Goal: Task Accomplishment & Management: Use online tool/utility

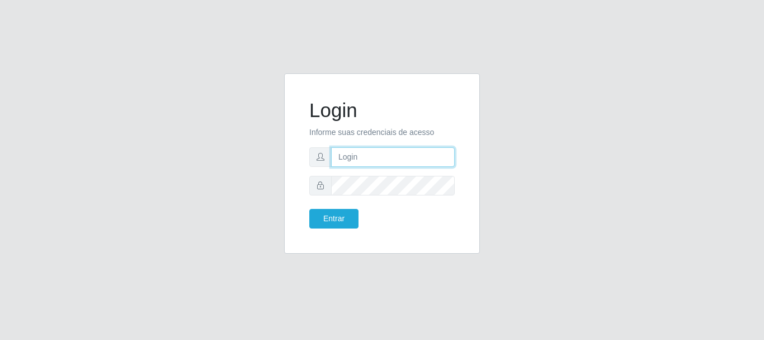
click at [378, 153] on input "text" at bounding box center [393, 157] width 124 height 20
click at [376, 159] on input "text" at bounding box center [393, 157] width 124 height 20
click at [376, 162] on input "text" at bounding box center [393, 157] width 124 height 20
type input "[EMAIL_ADDRESS][DOMAIN_NAME]"
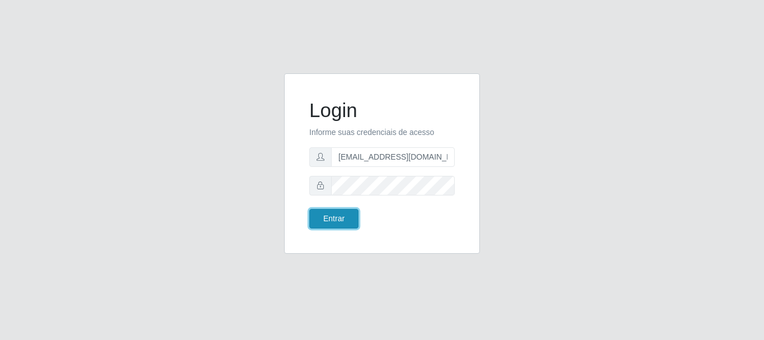
click at [338, 214] on button "Entrar" at bounding box center [333, 219] width 49 height 20
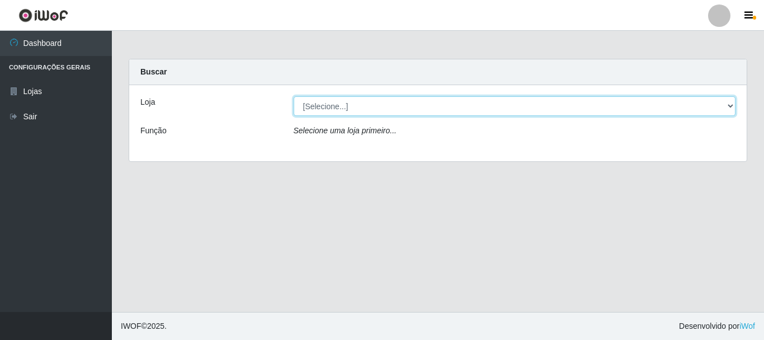
click at [294, 96] on select "[Selecione...] Super Show - [PERSON_NAME]" at bounding box center [515, 106] width 442 height 20
select select "120"
click option "Super Show - [PERSON_NAME]" at bounding box center [0, 0] width 0 height 0
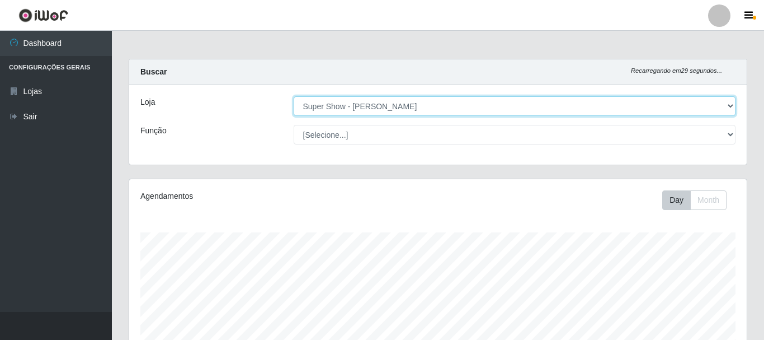
scroll to position [232, 618]
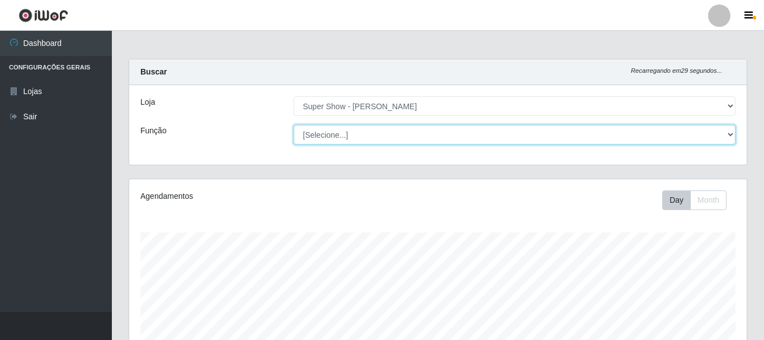
click at [294, 125] on select "[Selecione...] ASG Auxiliar de Estacionamento Balconista Embalador Embalador + …" at bounding box center [515, 135] width 442 height 20
click option "Operador de Caixa" at bounding box center [0, 0] width 0 height 0
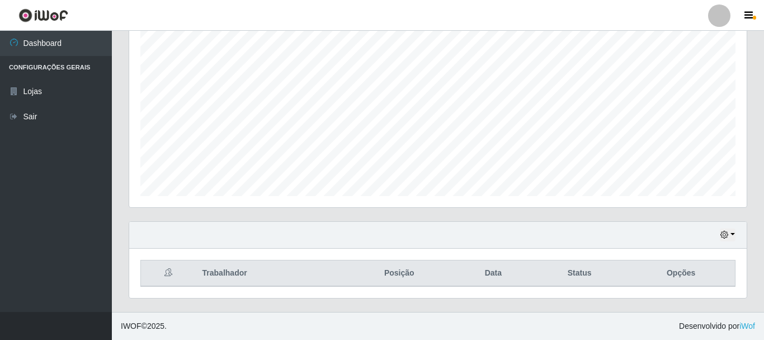
scroll to position [0, 0]
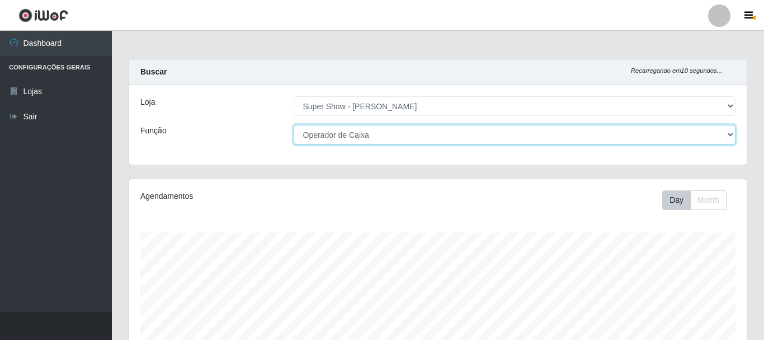
click at [294, 125] on select "[Selecione...] ASG Auxiliar de Estacionamento Balconista Embalador Embalador + …" at bounding box center [515, 135] width 442 height 20
select select "16"
click option "ASG" at bounding box center [0, 0] width 0 height 0
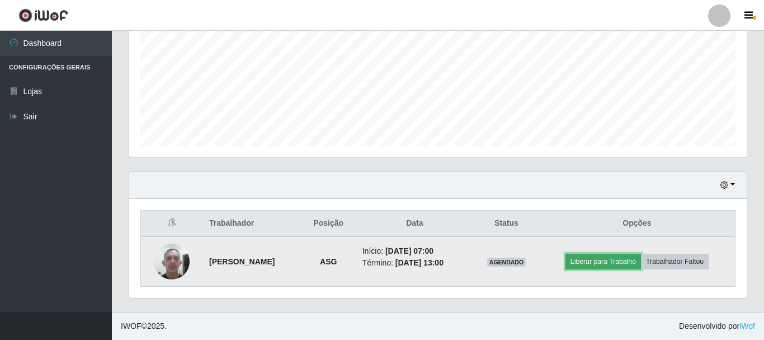
click at [583, 262] on button "Liberar para Trabalho" at bounding box center [604, 261] width 76 height 16
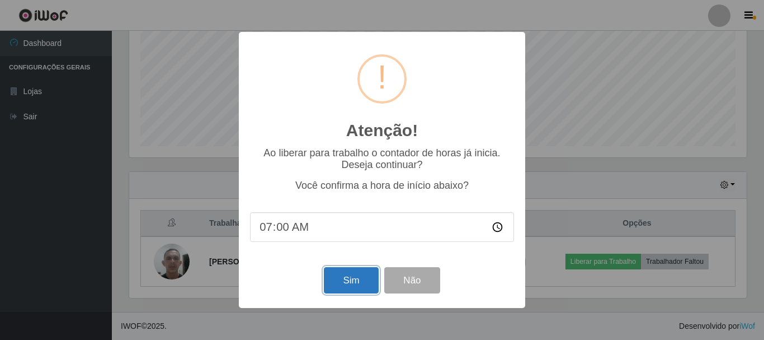
click at [352, 280] on button "Sim" at bounding box center [351, 280] width 54 height 26
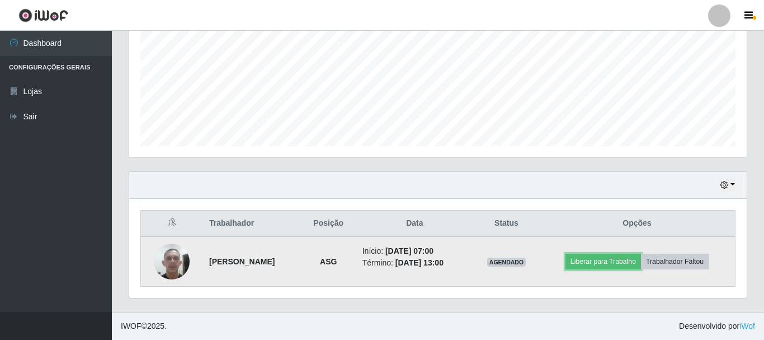
scroll to position [204, 0]
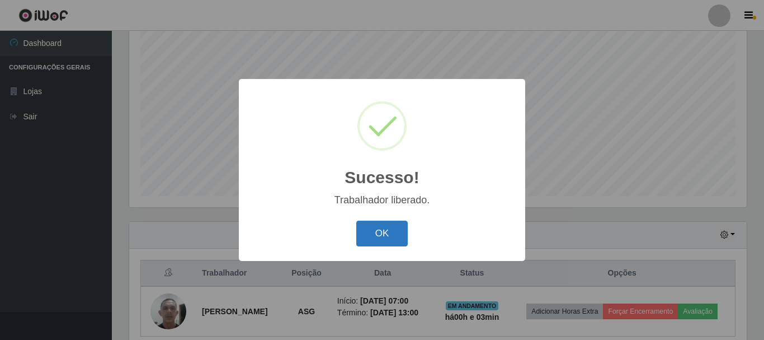
click at [390, 234] on button "OK" at bounding box center [382, 233] width 52 height 26
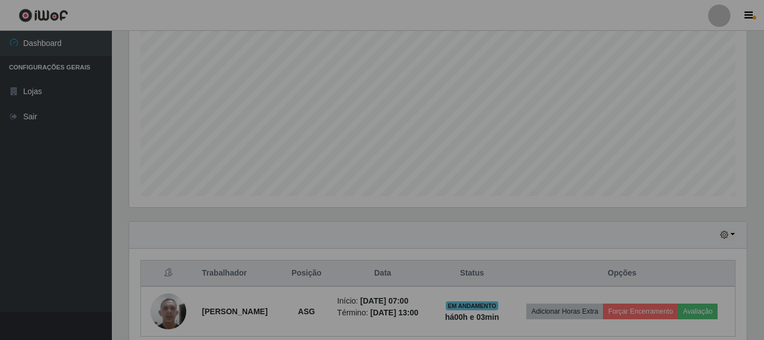
scroll to position [254, 0]
